Goal: Browse casually: Explore the website without a specific task or goal

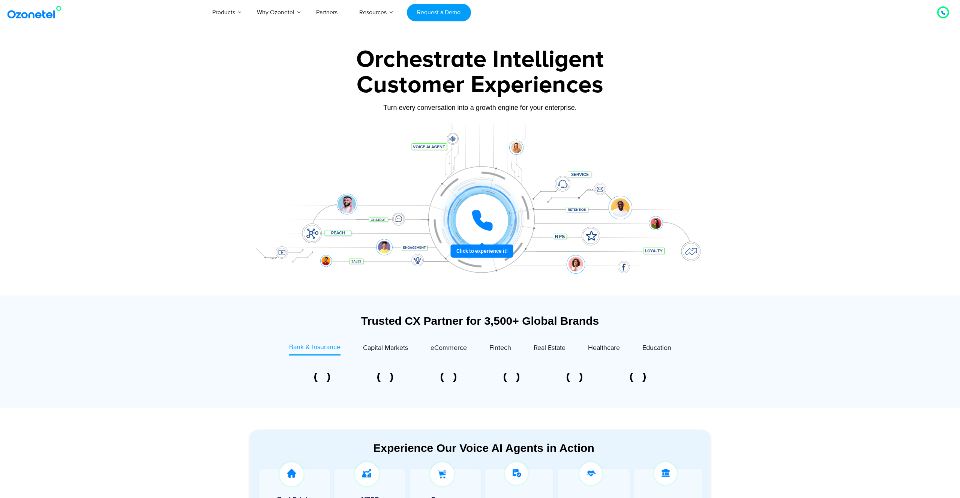
click at [484, 248] on div at bounding box center [482, 221] width 56 height 56
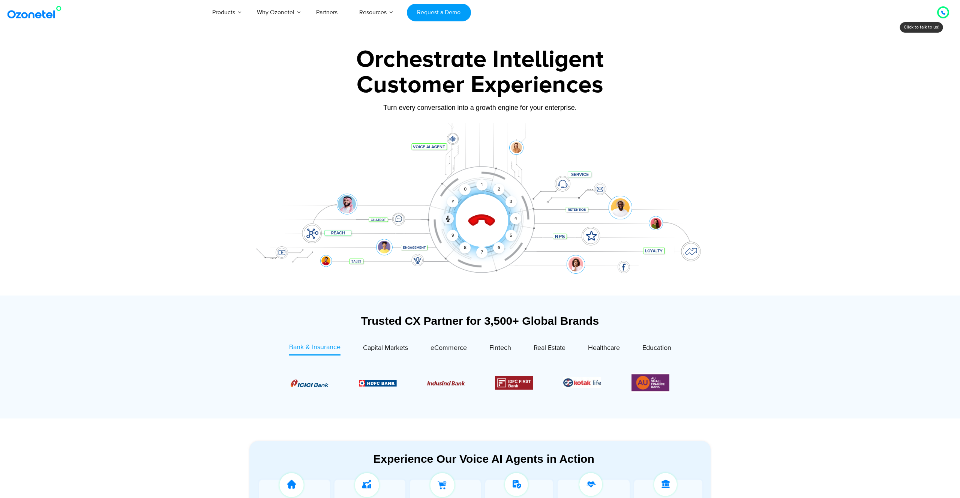
drag, startPoint x: 229, startPoint y: 128, endPoint x: 205, endPoint y: 102, distance: 35.3
click at [229, 128] on div at bounding box center [480, 167] width 960 height 255
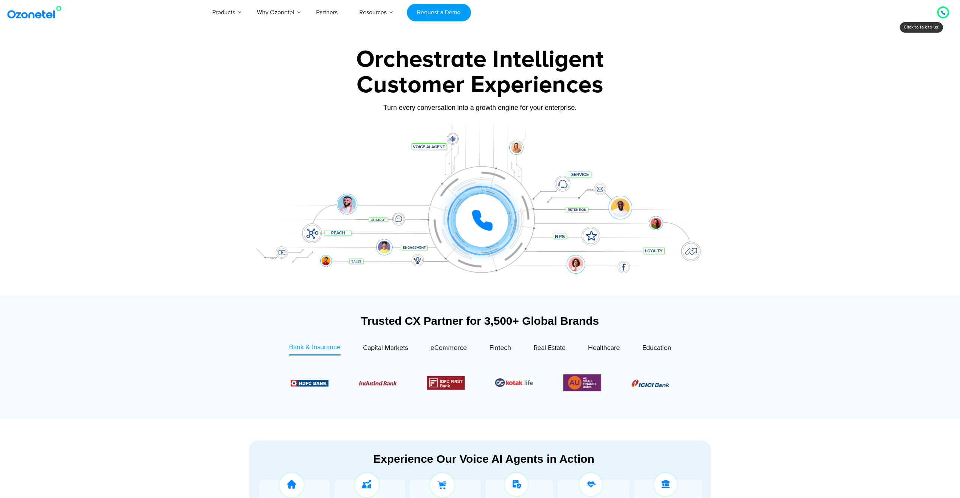
click at [129, 73] on div at bounding box center [480, 167] width 960 height 255
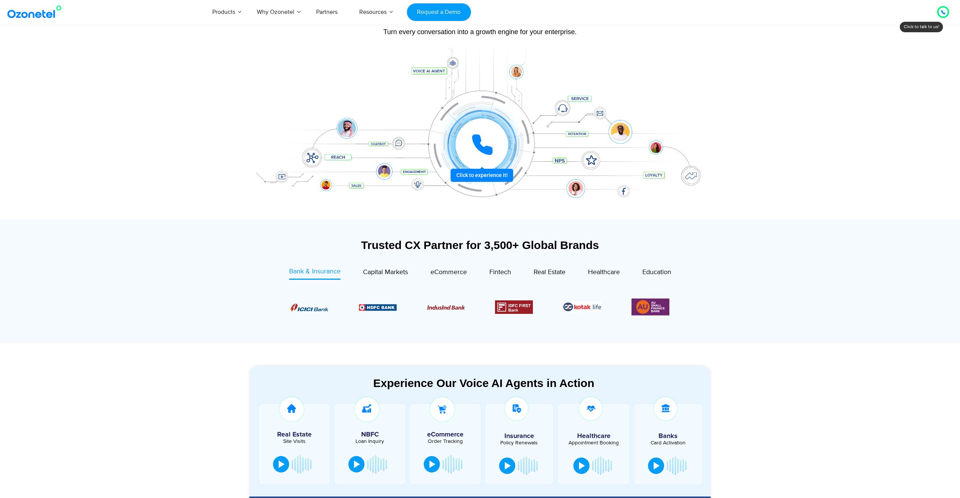
scroll to position [81, 0]
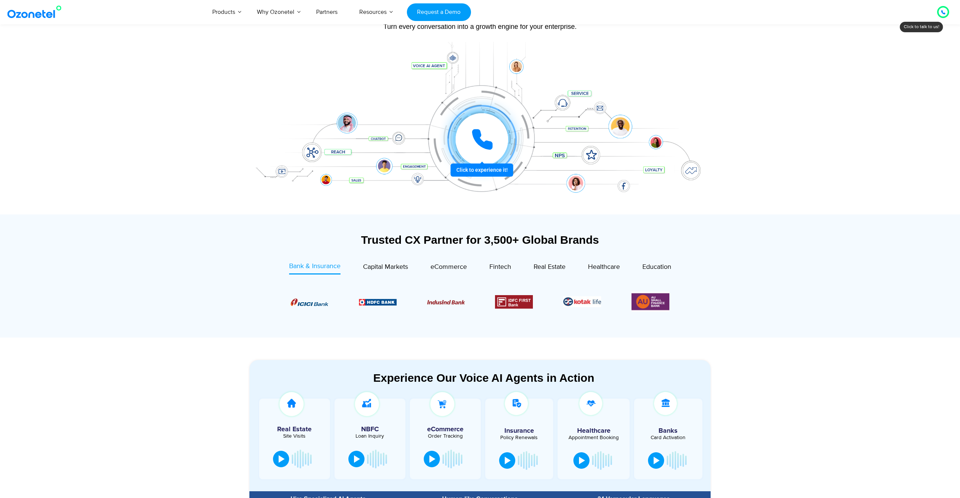
click at [384, 274] on section at bounding box center [480, 301] width 439 height 61
click at [386, 269] on span "Capital Markets" at bounding box center [385, 267] width 45 height 8
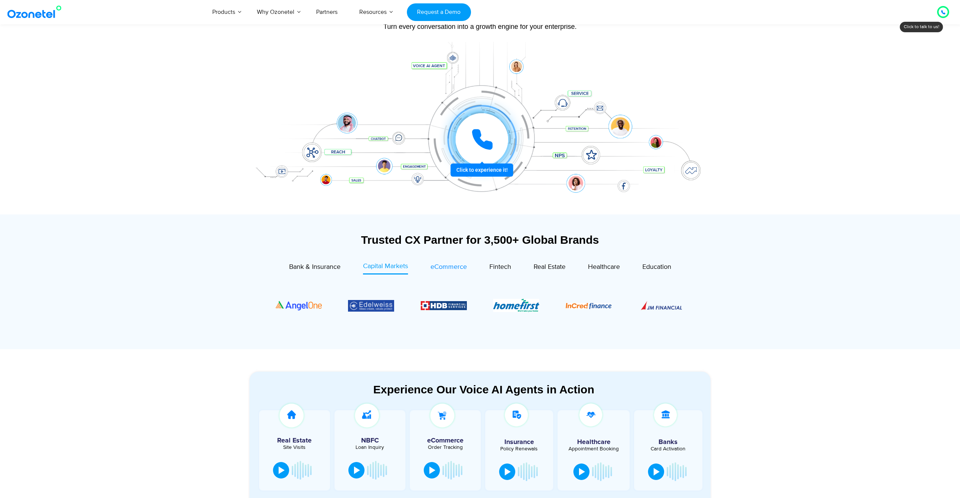
click at [463, 271] on span "eCommerce" at bounding box center [449, 267] width 36 height 8
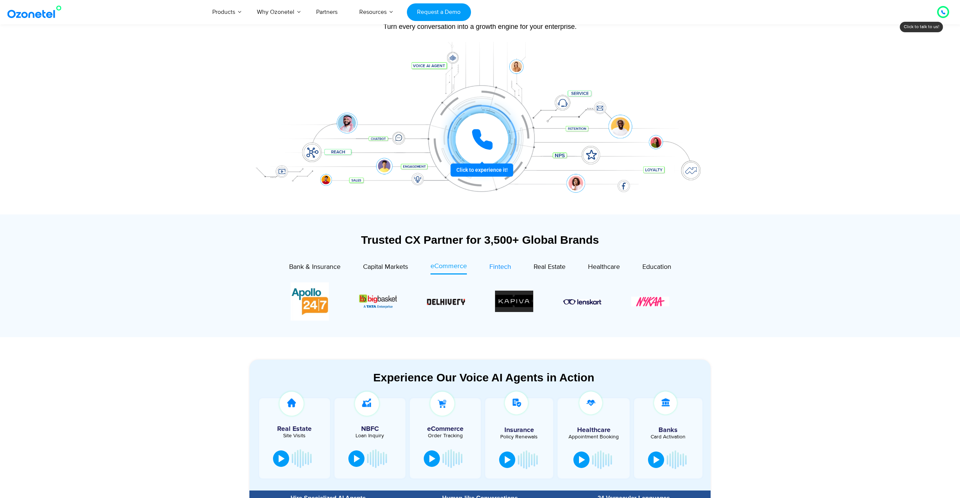
click at [490, 267] on span "Fintech" at bounding box center [501, 267] width 22 height 8
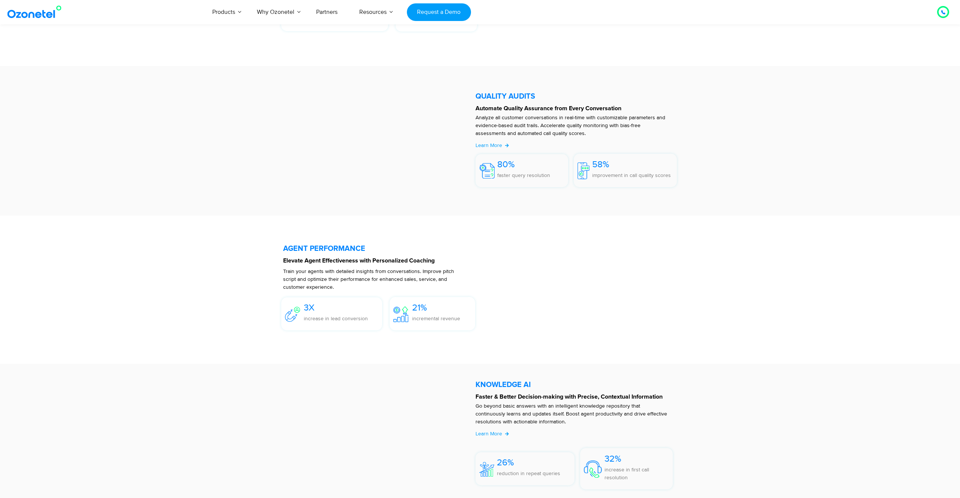
scroll to position [1234, 0]
